Goal: Task Accomplishment & Management: Use online tool/utility

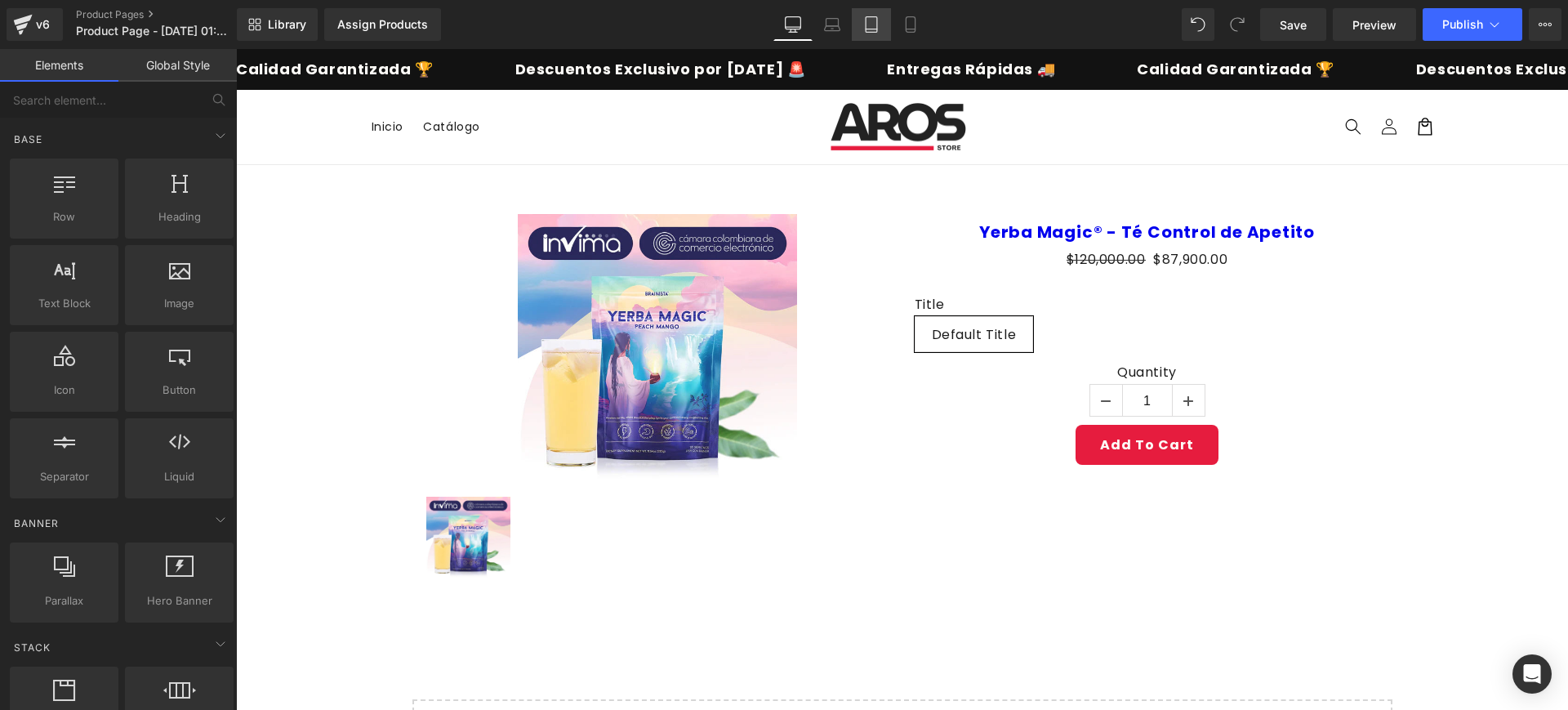
click at [859, 27] on link "Tablet" at bounding box center [870, 24] width 39 height 33
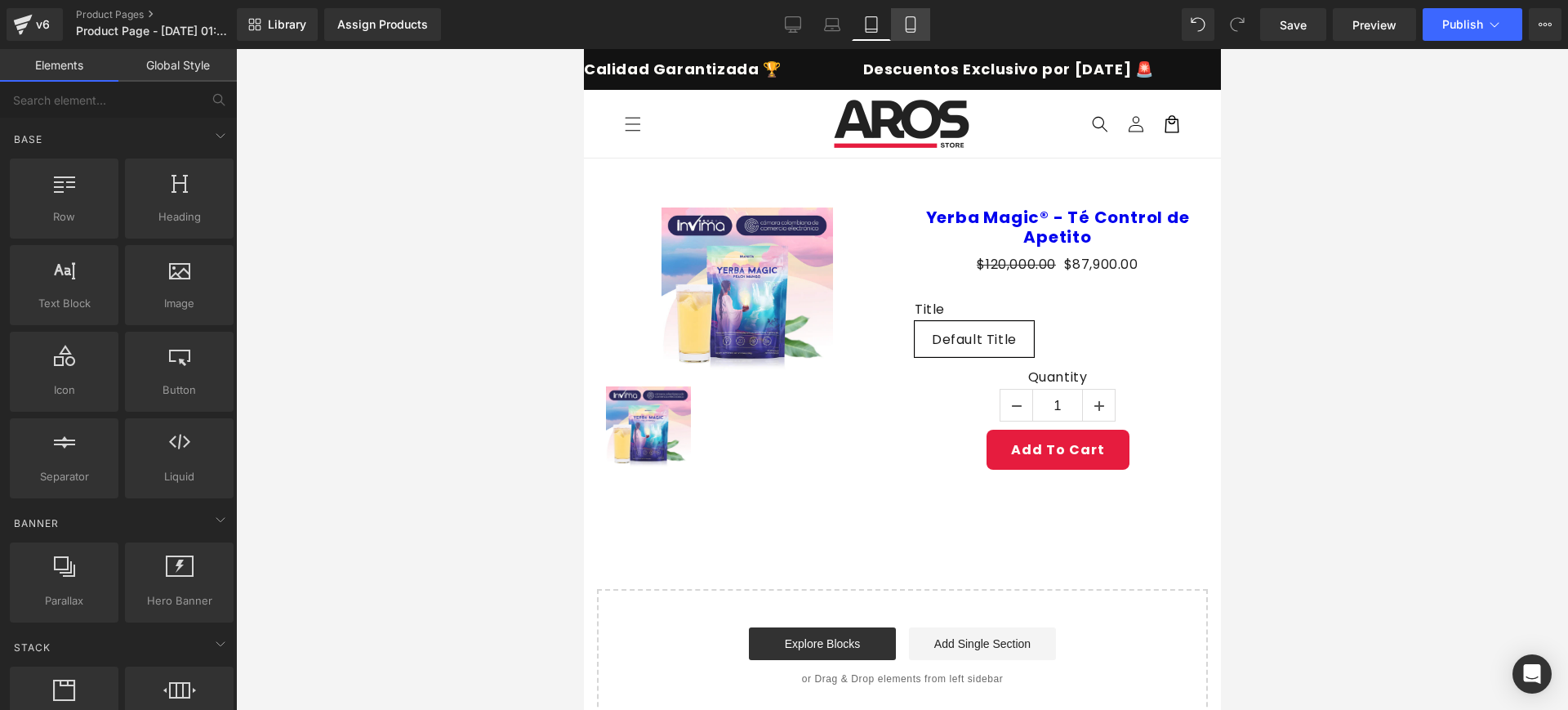
click at [915, 21] on icon at bounding box center [910, 25] width 9 height 16
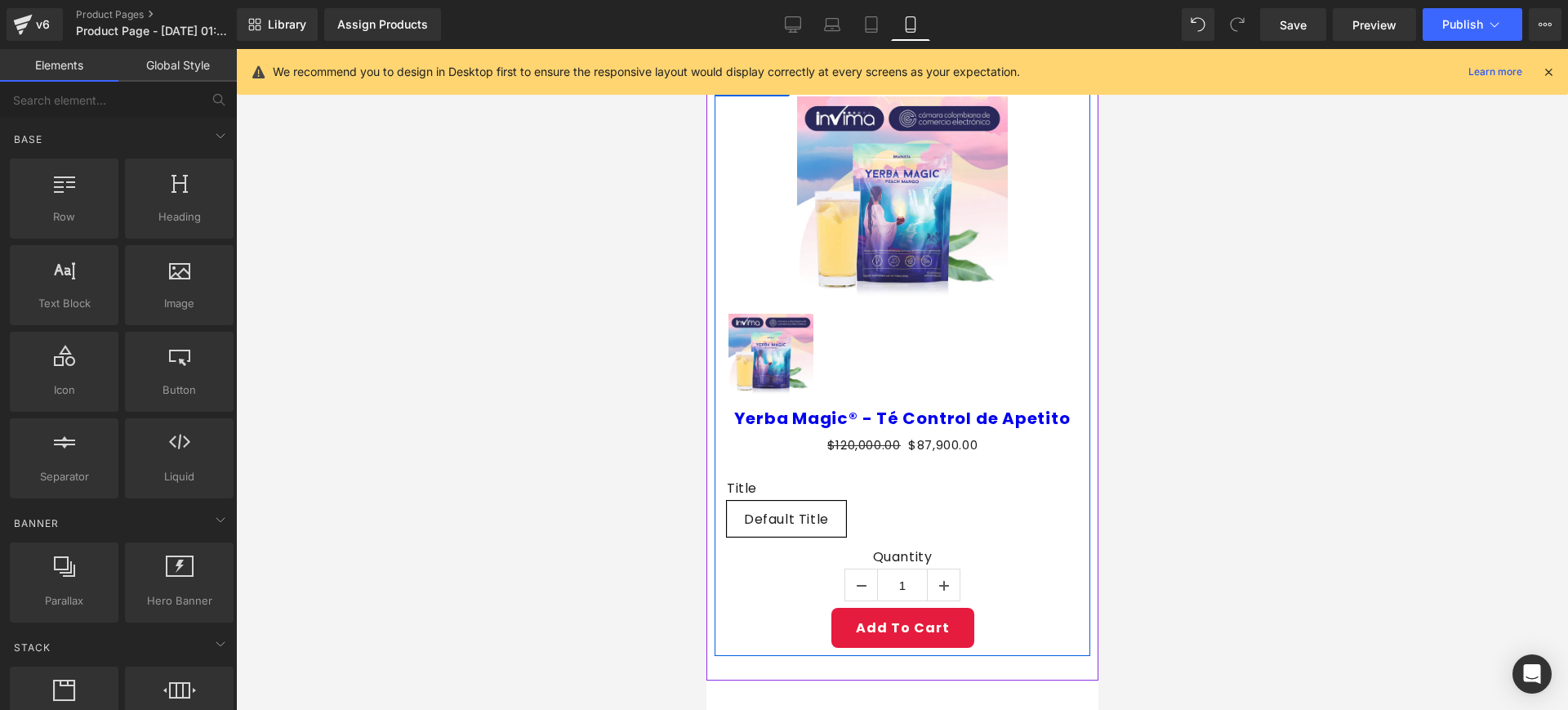
scroll to position [131, 0]
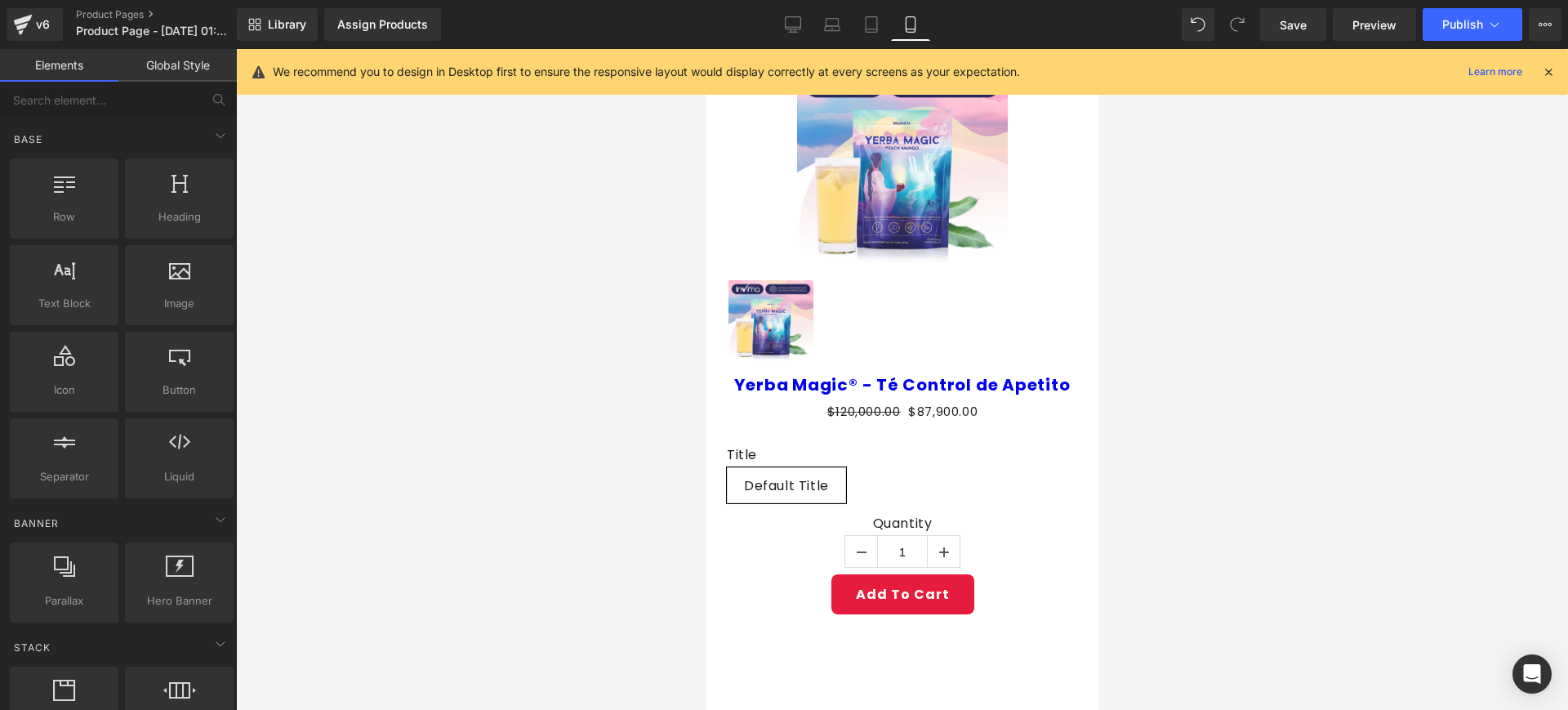
click at [961, 284] on div at bounding box center [902, 323] width 351 height 90
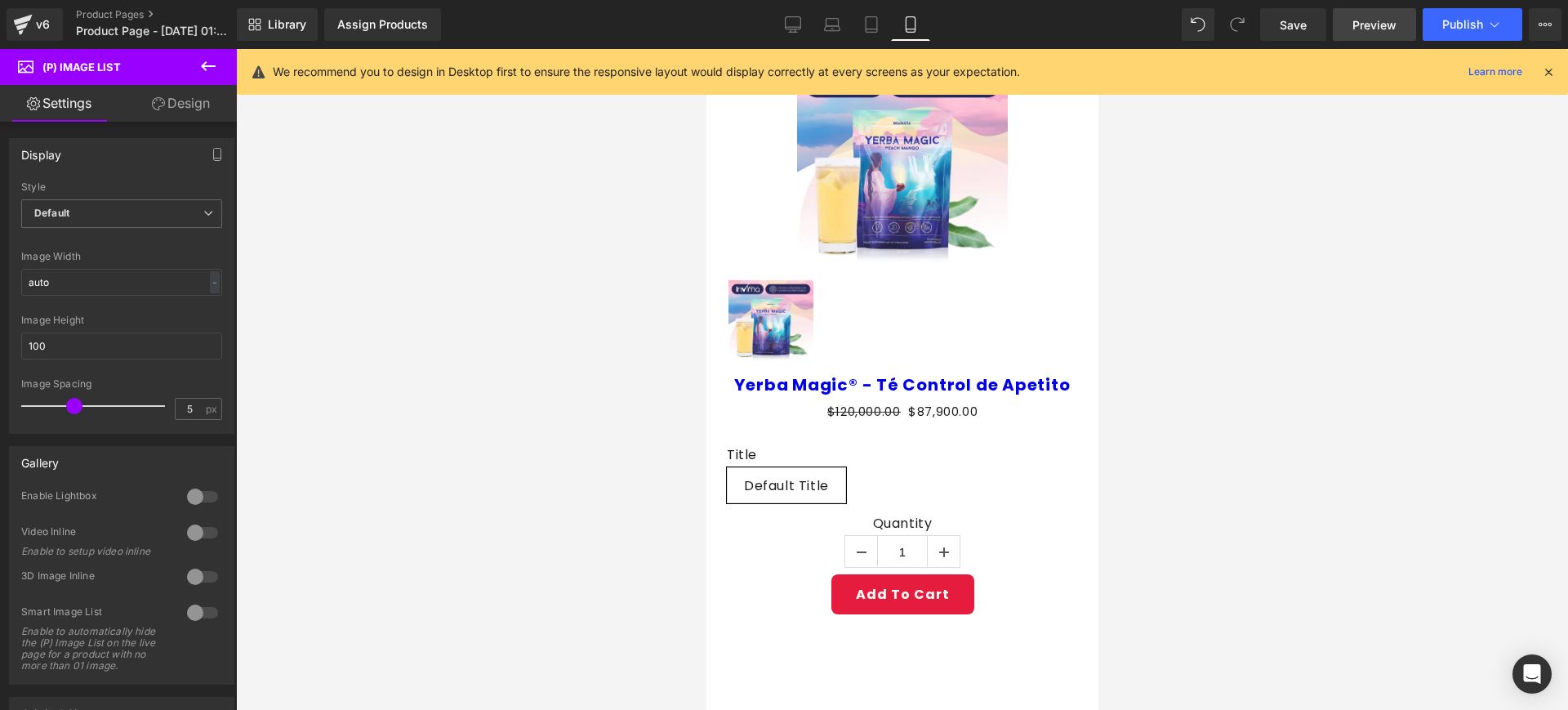
click at [1392, 28] on span "Preview" at bounding box center [1374, 25] width 44 height 17
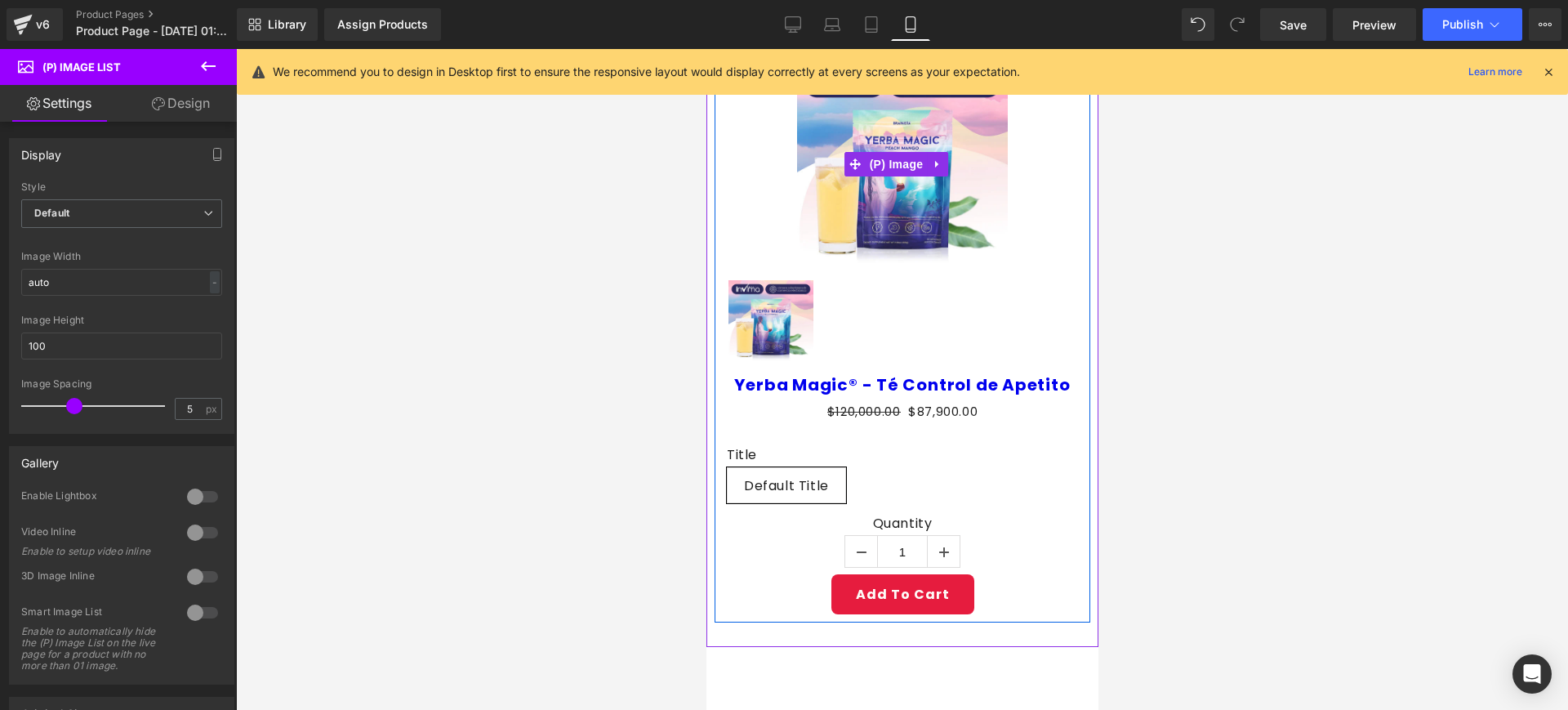
click at [780, 231] on div "Sale Off" at bounding box center [902, 164] width 351 height 203
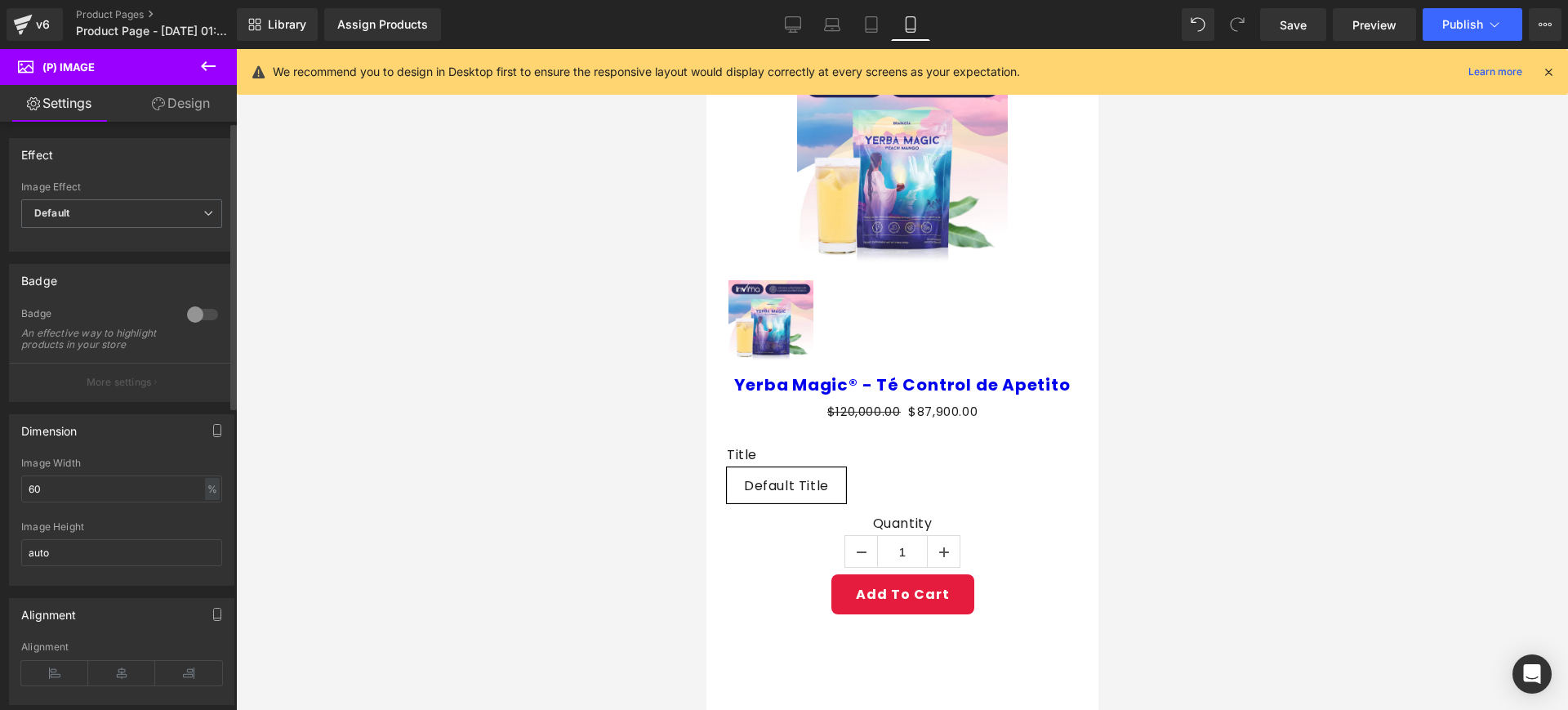
click at [189, 321] on div at bounding box center [202, 315] width 39 height 26
click at [167, 380] on button "More settings" at bounding box center [122, 382] width 224 height 38
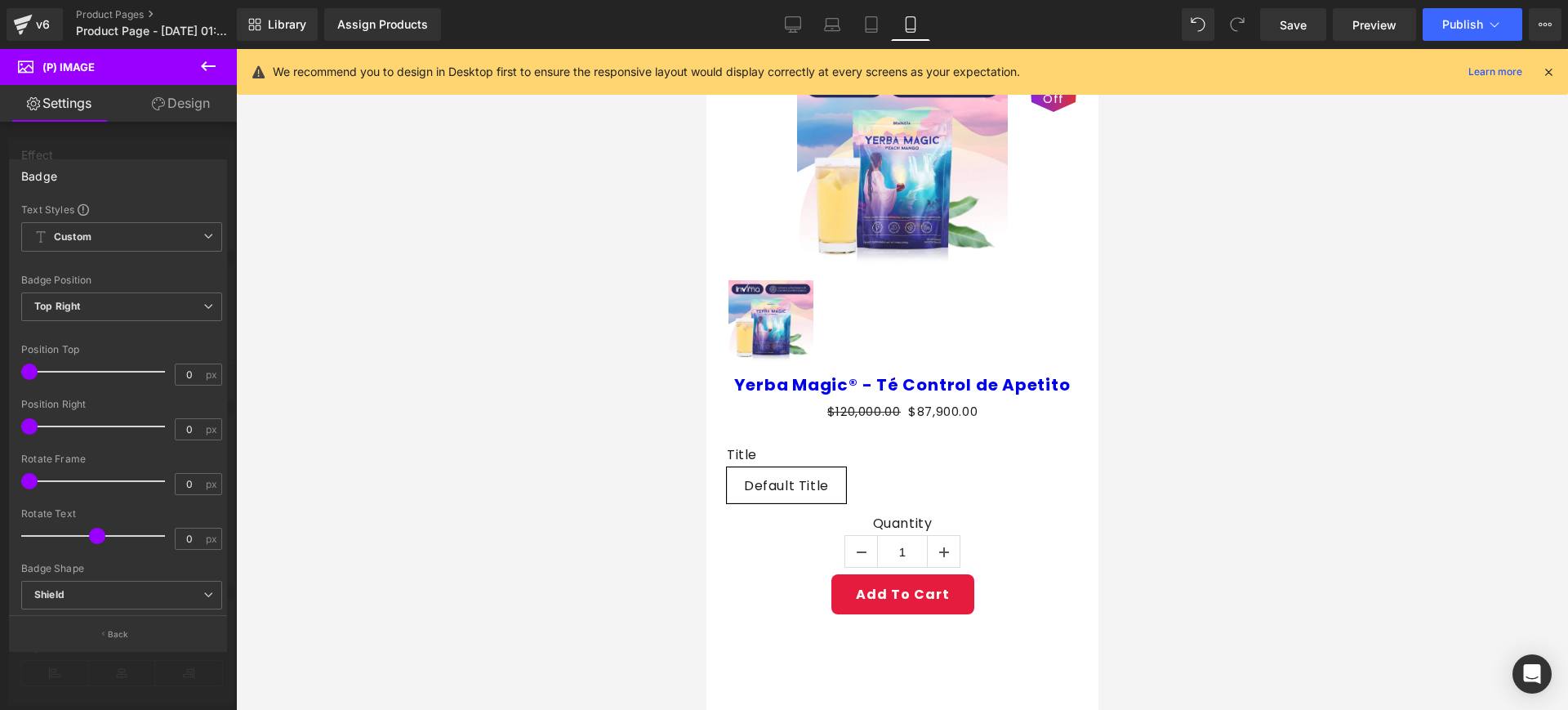
click at [59, 90] on link "Settings" at bounding box center [59, 103] width 118 height 36
click at [221, 70] on button at bounding box center [208, 66] width 57 height 36
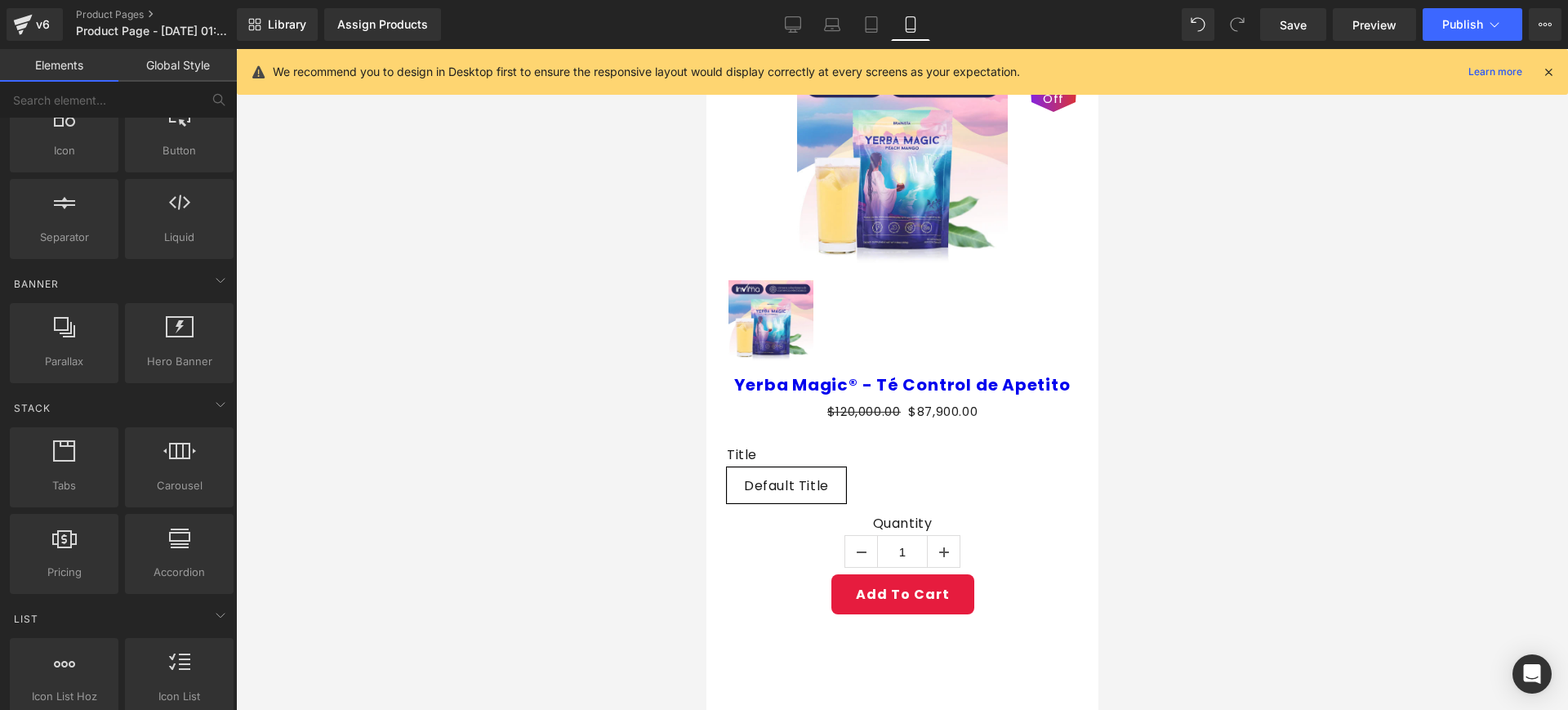
scroll to position [0, 0]
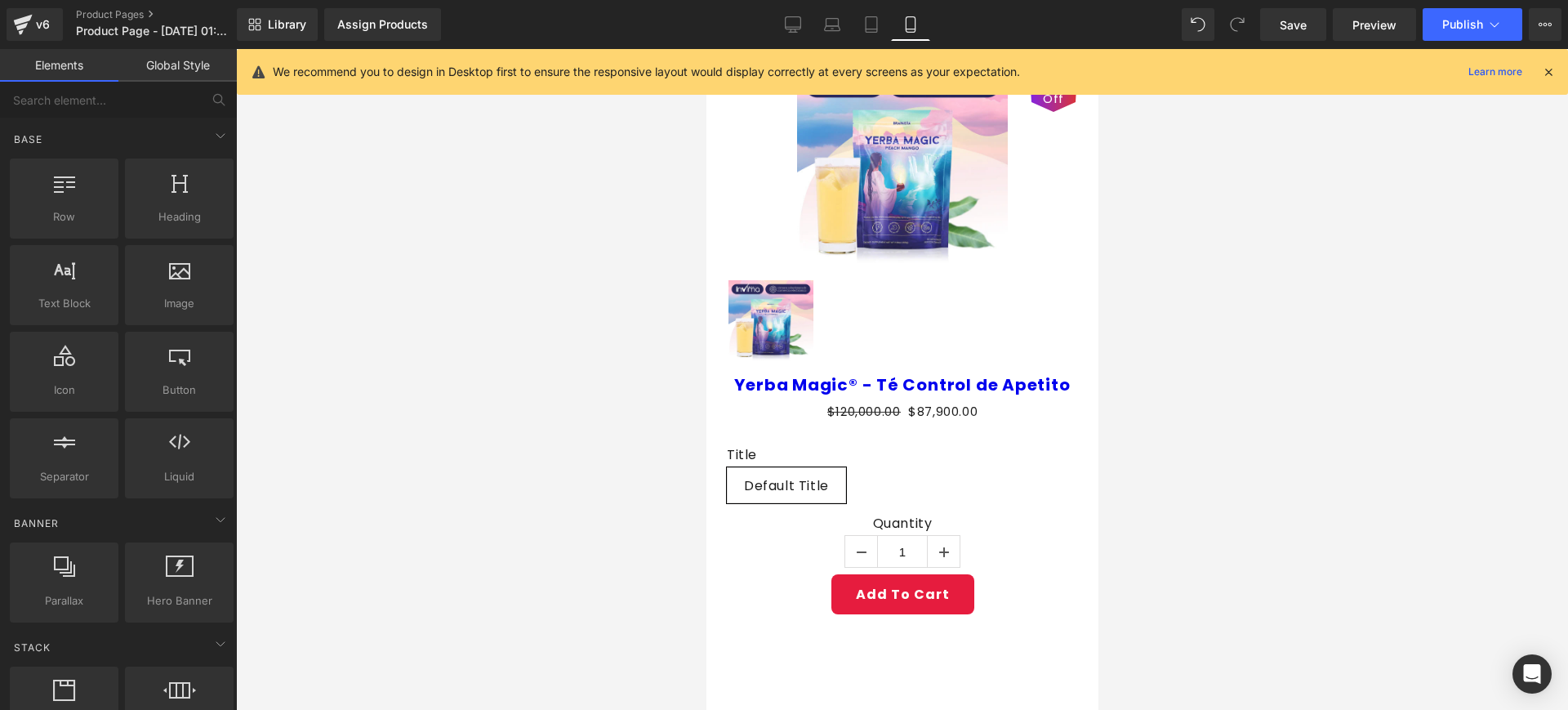
click at [764, 174] on div "Sale Off" at bounding box center [902, 164] width 351 height 203
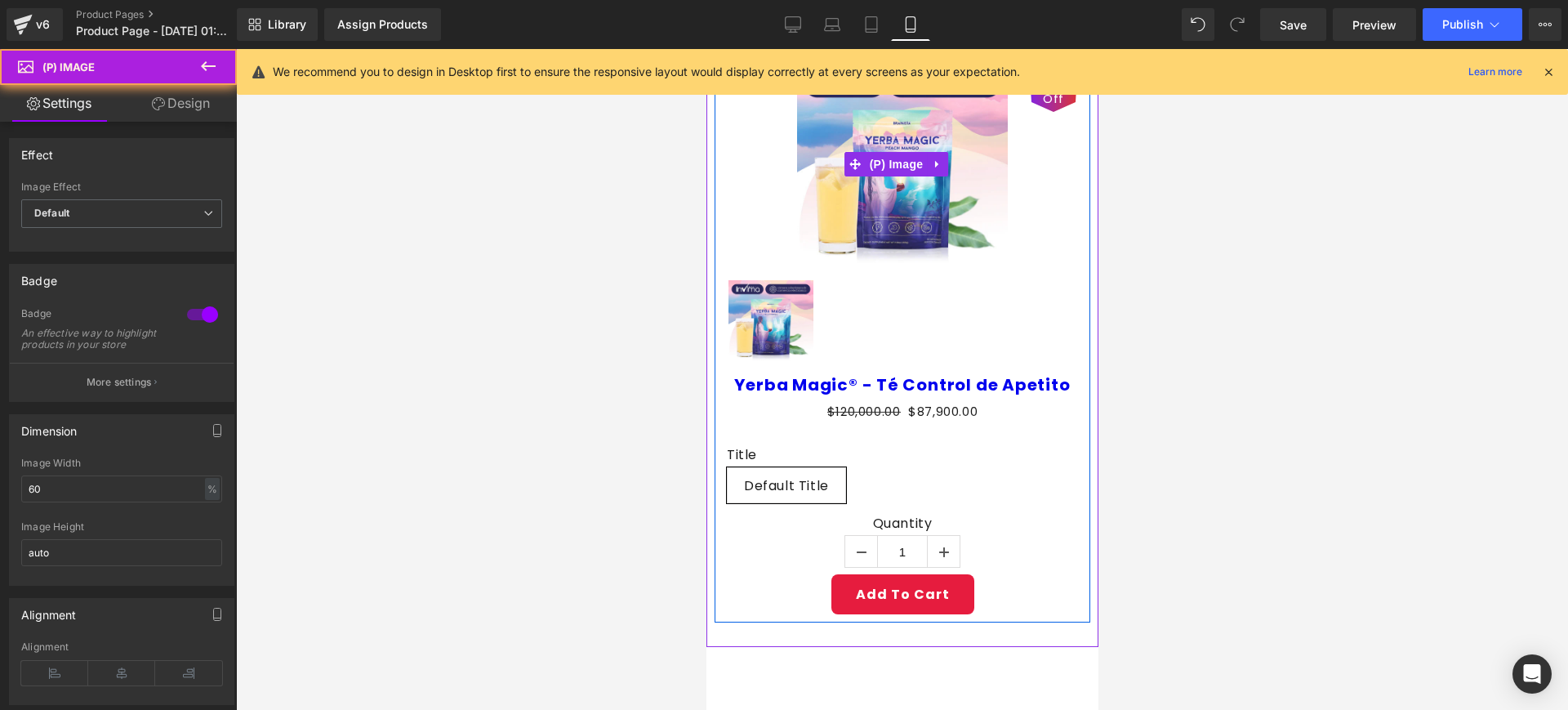
click at [750, 200] on div "Sale Off" at bounding box center [902, 164] width 351 height 203
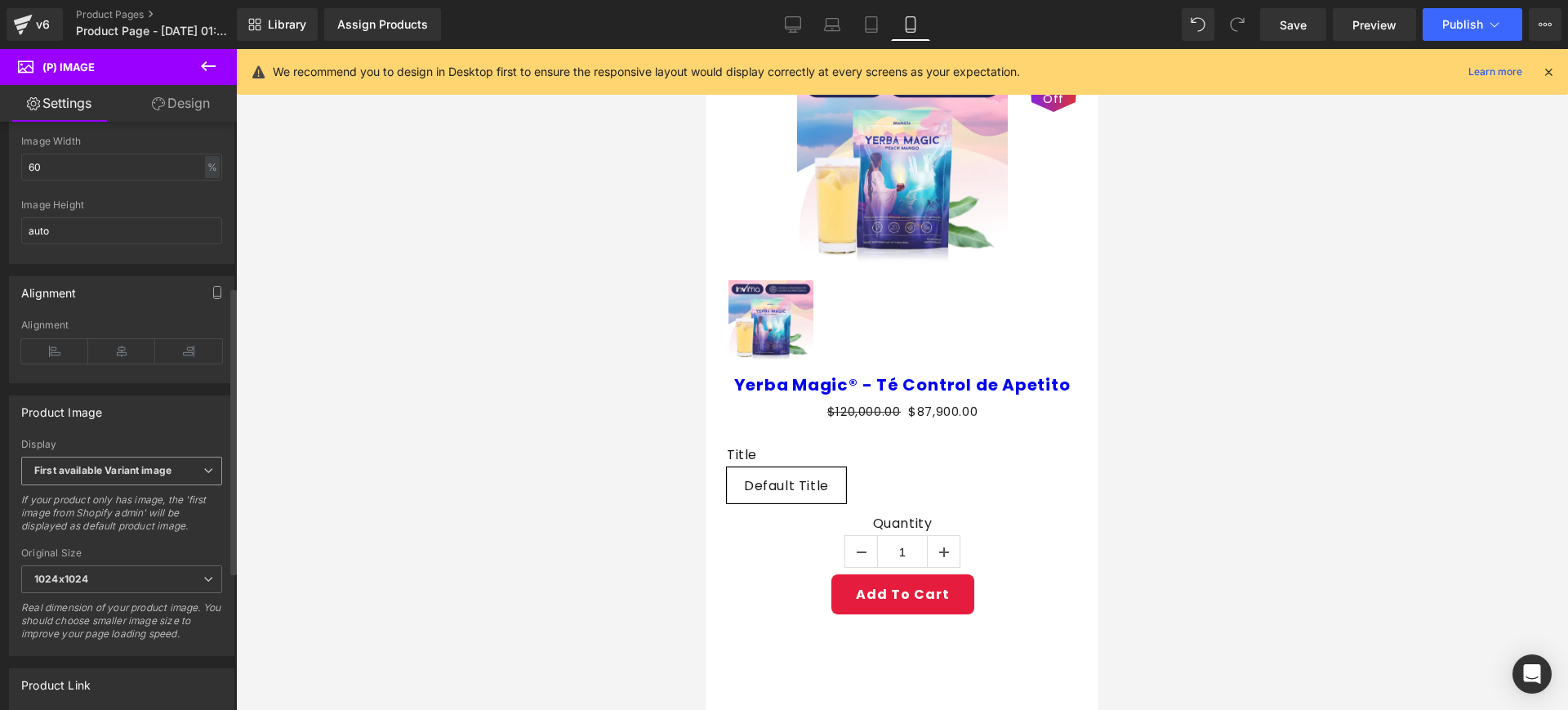
scroll to position [339, 0]
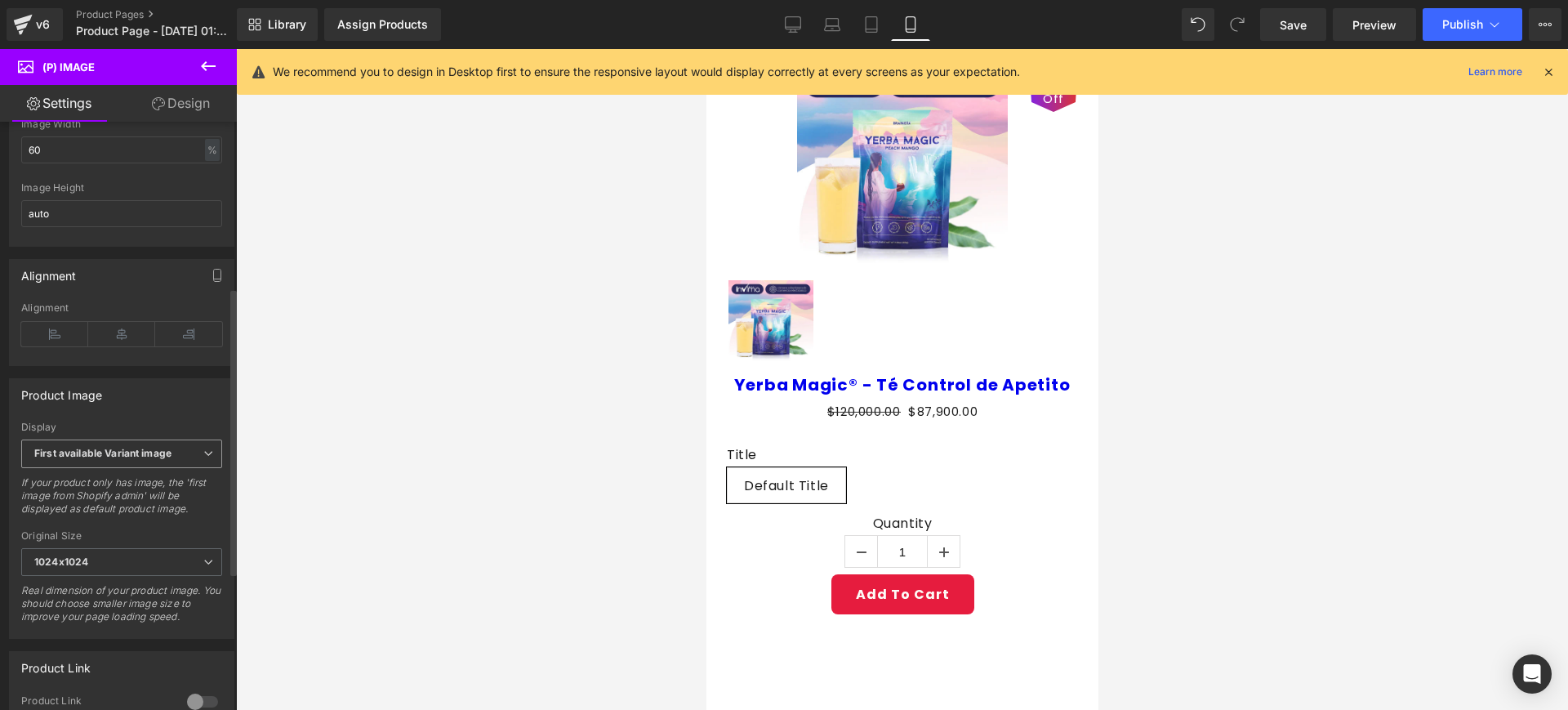
click at [174, 468] on span "First available Variant image" at bounding box center [121, 454] width 201 height 29
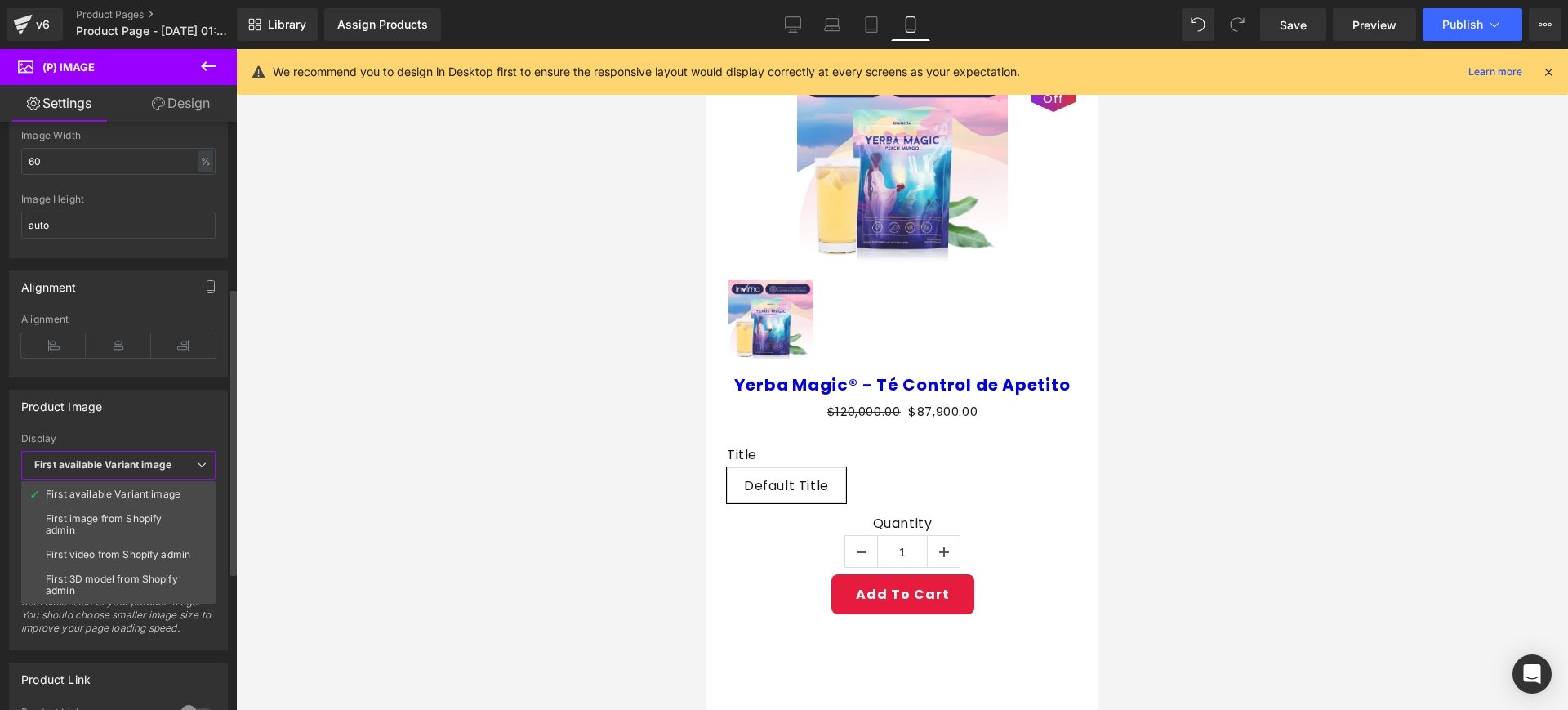
click at [183, 423] on div "Product Image First available Variant image First image from Shopify admin Firs…" at bounding box center [118, 520] width 219 height 262
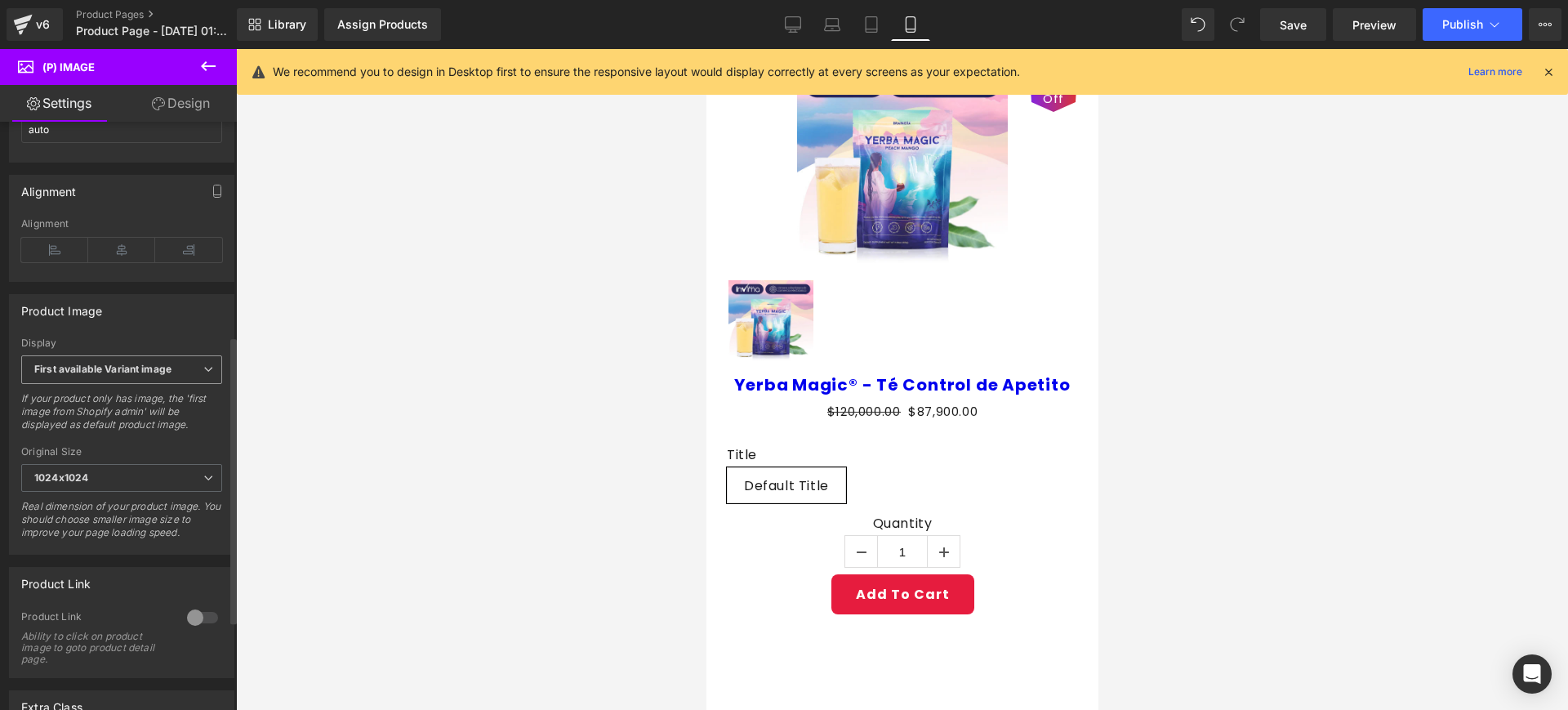
scroll to position [441, 0]
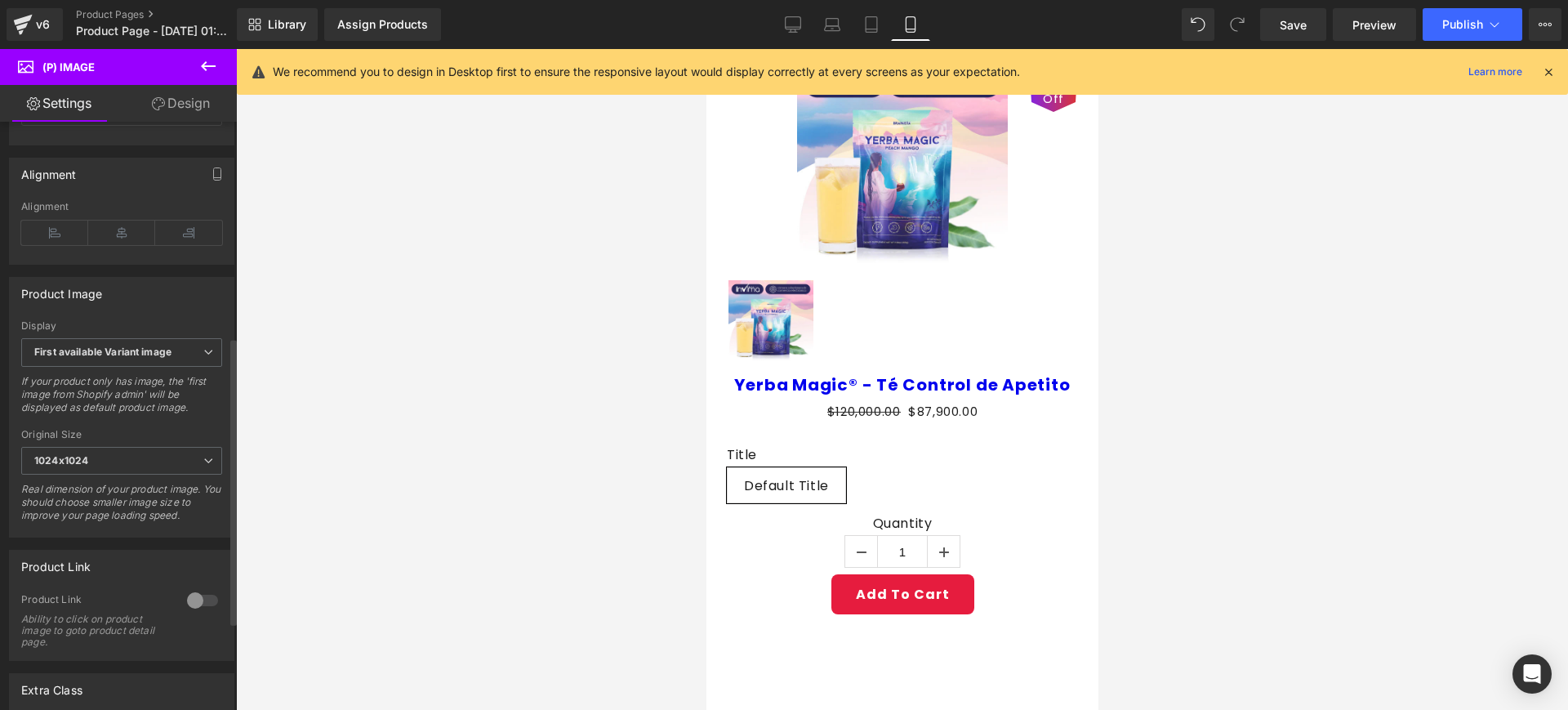
click at [188, 608] on div at bounding box center [202, 601] width 39 height 26
click at [192, 611] on div at bounding box center [202, 601] width 39 height 26
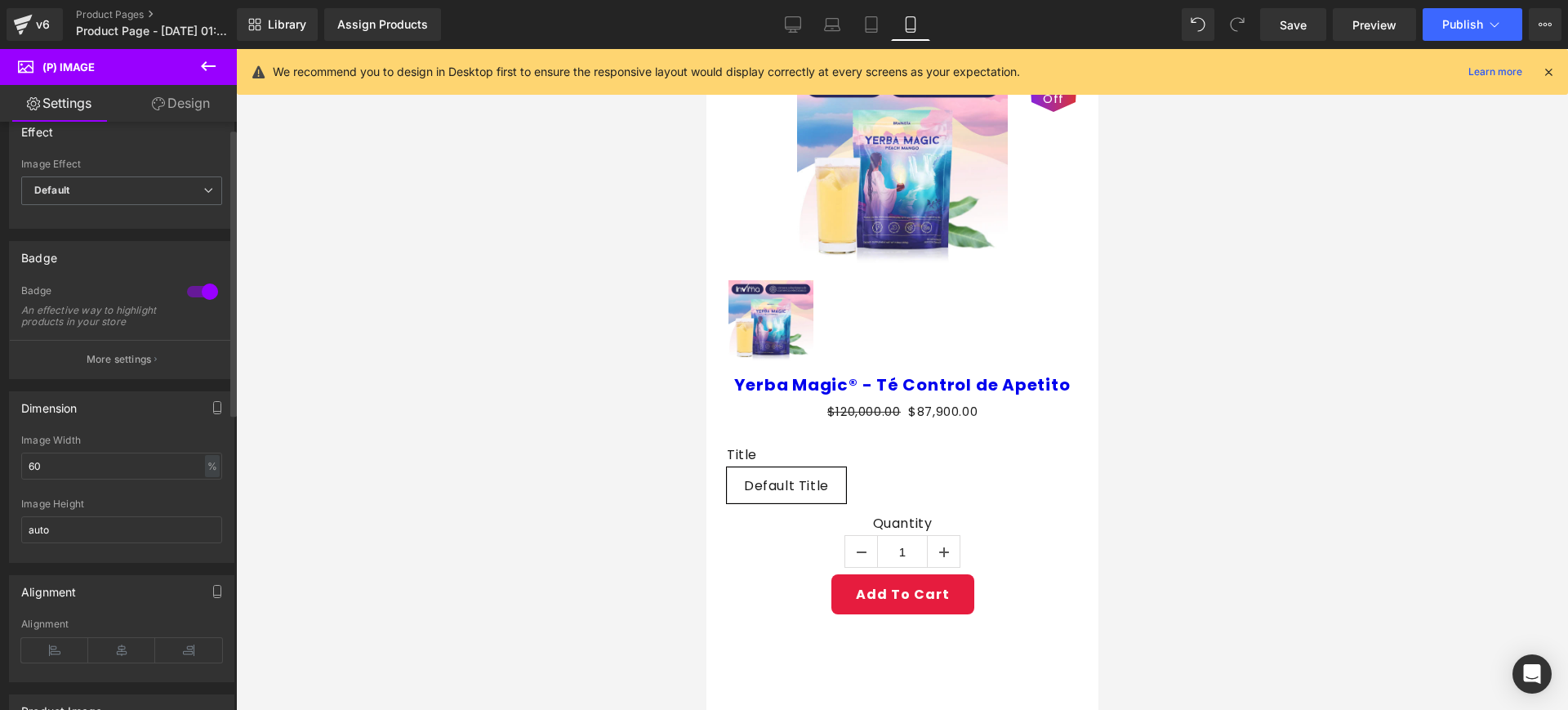
scroll to position [0, 0]
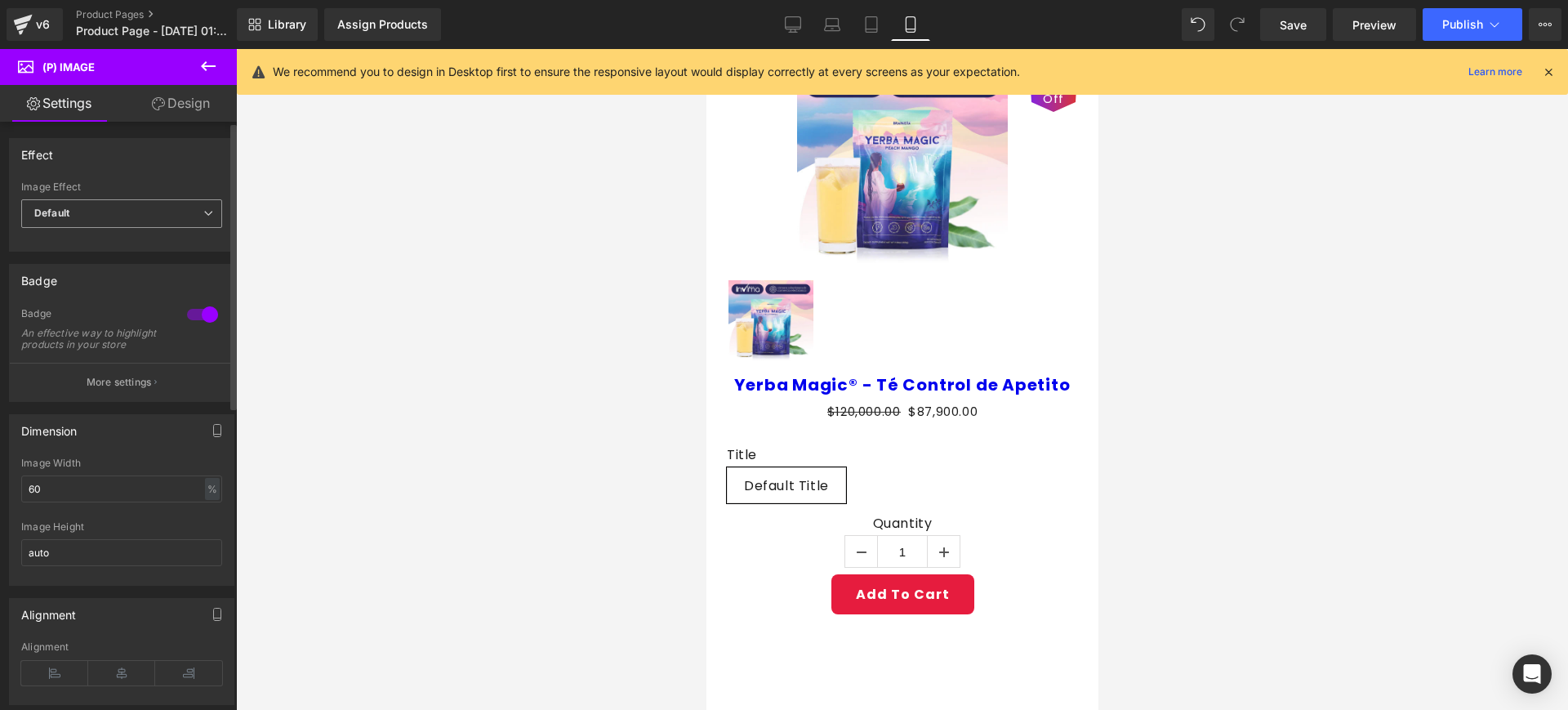
click at [164, 212] on span "Default" at bounding box center [121, 213] width 201 height 29
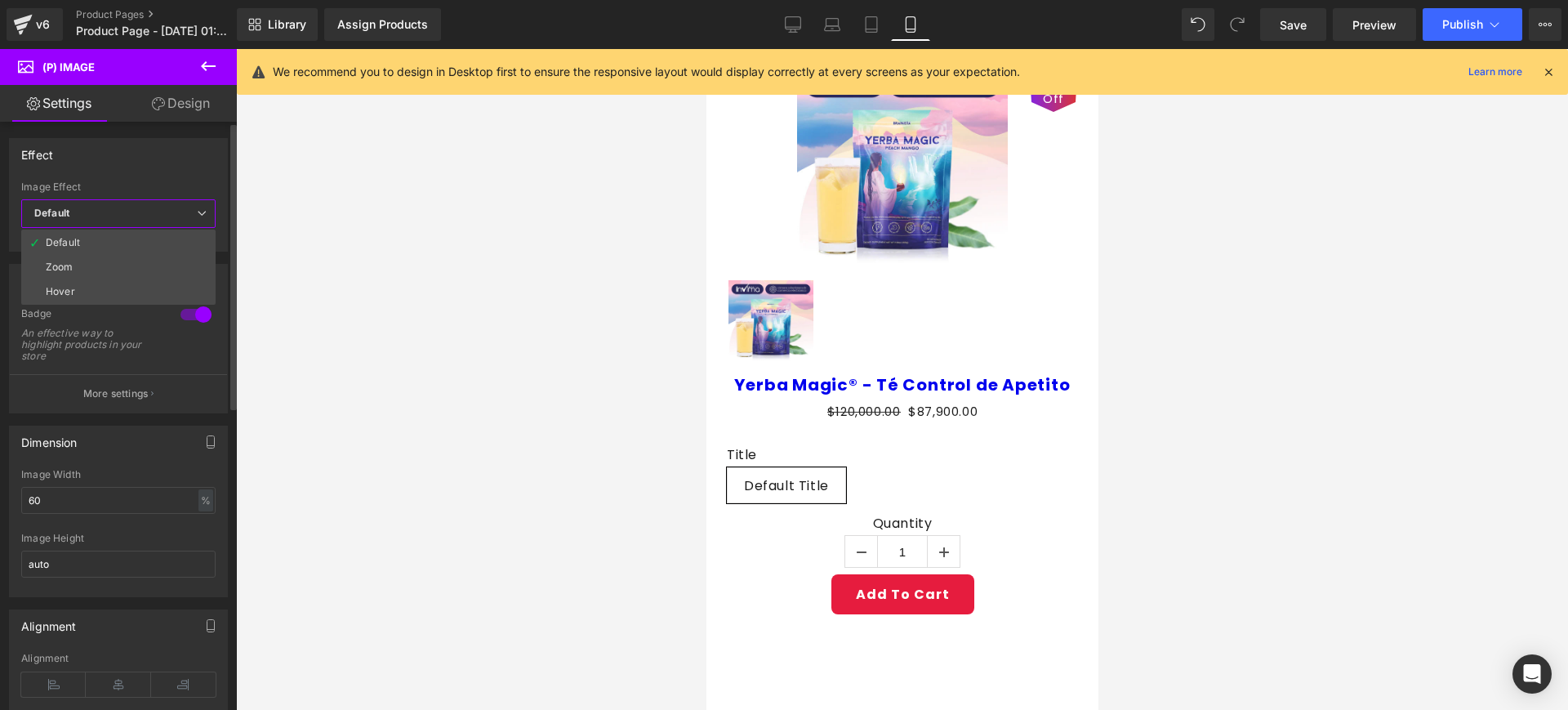
click at [166, 212] on span "Default" at bounding box center [118, 213] width 195 height 29
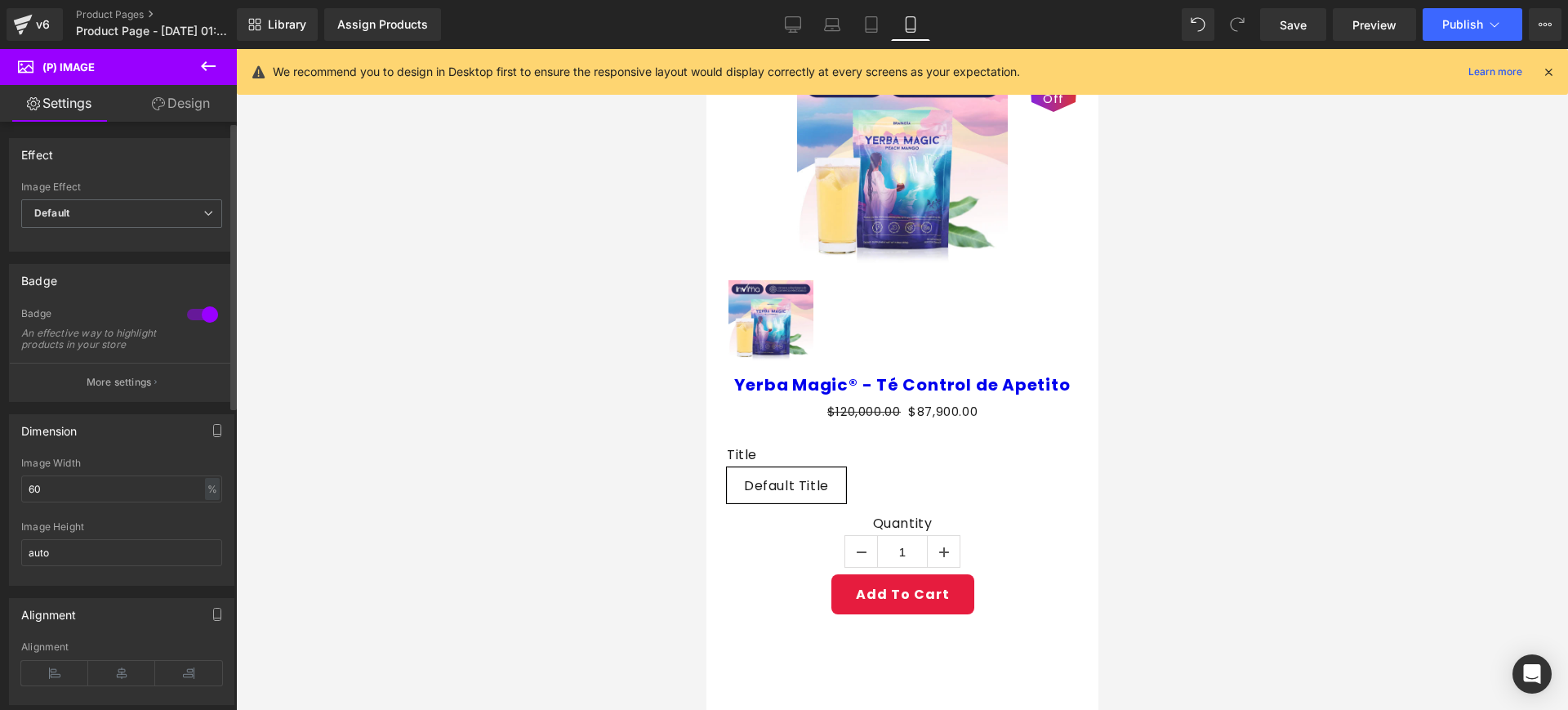
click at [197, 310] on div at bounding box center [202, 315] width 39 height 26
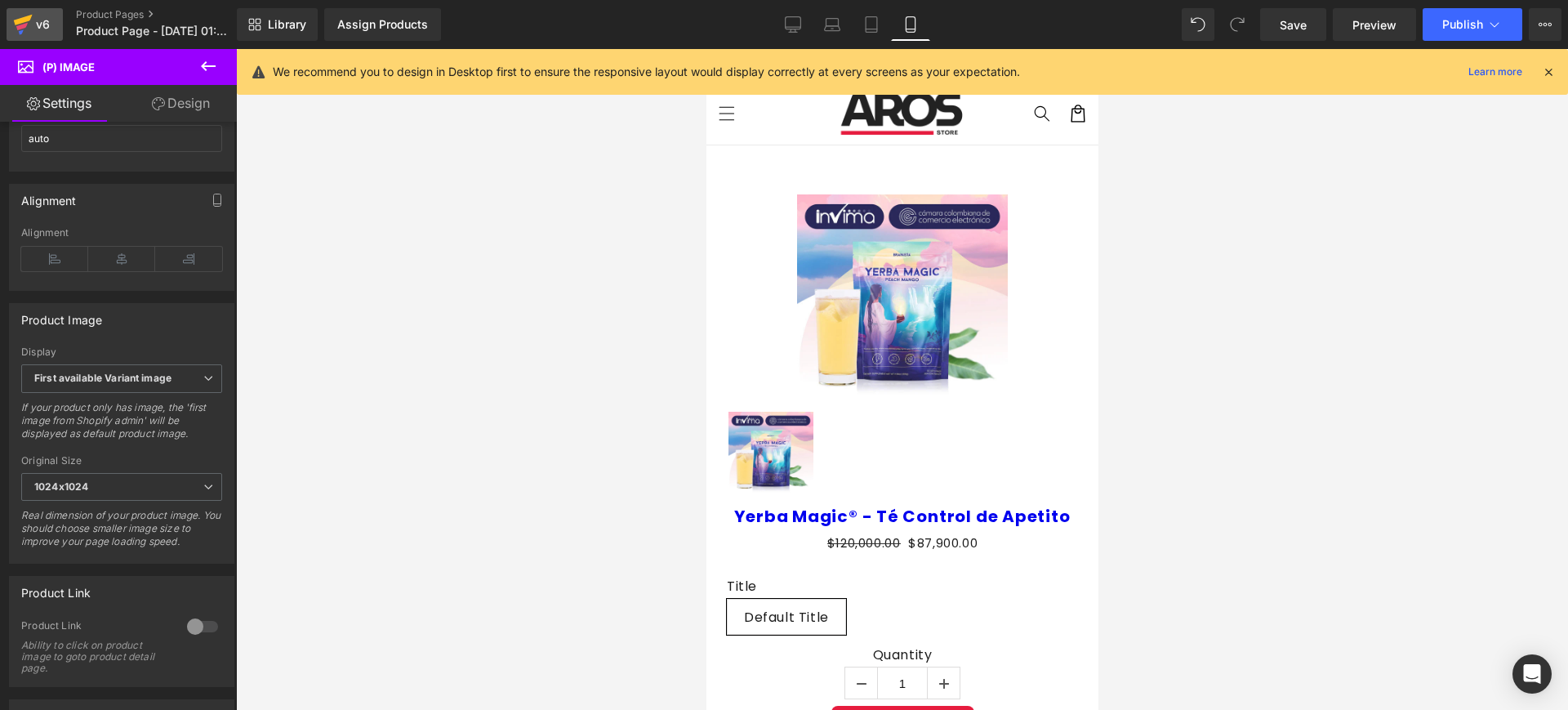
click at [42, 23] on div "v6" at bounding box center [43, 24] width 20 height 21
